Goal: Task Accomplishment & Management: Use online tool/utility

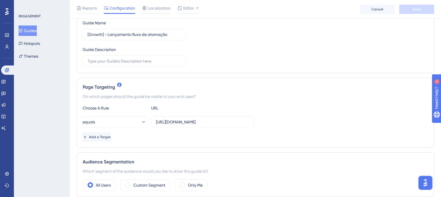
scroll to position [116, 0]
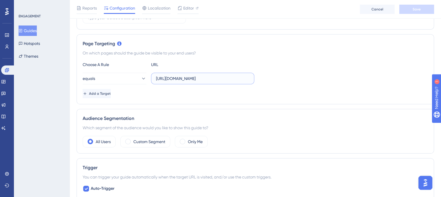
click at [221, 77] on input "[URL][DOMAIN_NAME]" at bounding box center [202, 78] width 93 height 6
click at [120, 81] on button "equals" at bounding box center [115, 79] width 64 height 12
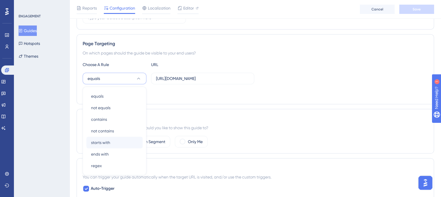
scroll to position [148, 0]
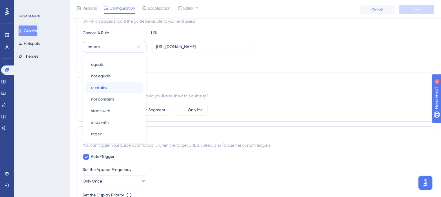
click at [101, 85] on span "contains" at bounding box center [99, 87] width 16 height 7
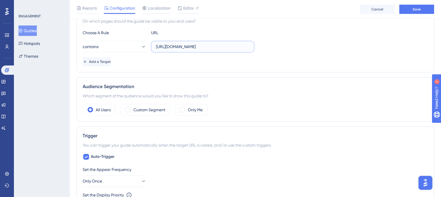
click at [201, 48] on input "[URL][DOMAIN_NAME]" at bounding box center [202, 46] width 93 height 6
click at [203, 48] on input "[URL][DOMAIN_NAME]" at bounding box center [202, 46] width 93 height 6
click at [208, 46] on input "[URL][DOMAIN_NAME]" at bounding box center [202, 46] width 93 height 6
click at [213, 46] on input "[URL][DOMAIN_NAME]" at bounding box center [202, 46] width 93 height 6
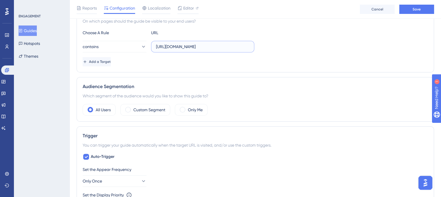
click at [213, 46] on input "[URL][DOMAIN_NAME]" at bounding box center [202, 46] width 93 height 6
click at [213, 50] on label "[URL][DOMAIN_NAME]" at bounding box center [202, 47] width 103 height 12
click at [213, 50] on input "[URL][DOMAIN_NAME]" at bounding box center [202, 46] width 93 height 6
click at [220, 48] on input "[URL][DOMAIN_NAME]" at bounding box center [202, 46] width 93 height 6
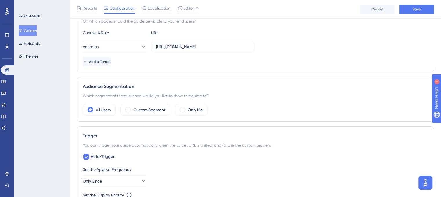
click at [240, 19] on div "On which pages should the guide be visible to your end users?" at bounding box center [255, 21] width 345 height 7
drag, startPoint x: 220, startPoint y: 45, endPoint x: 206, endPoint y: 43, distance: 14.3
click at [206, 43] on input "[URL][DOMAIN_NAME]" at bounding box center [202, 46] width 93 height 6
type input "[URL][DOMAIN_NAME]"
click at [222, 67] on div "Page Targeting On which pages should the guide be visible to your end users? Ch…" at bounding box center [254, 37] width 357 height 70
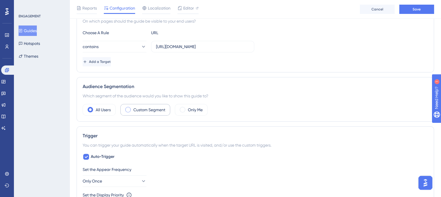
click at [129, 110] on span at bounding box center [128, 110] width 6 height 6
click at [132, 108] on input "radio" at bounding box center [132, 108] width 0 height 0
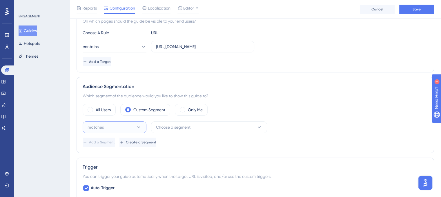
click at [123, 127] on button "matches" at bounding box center [115, 127] width 64 height 12
click at [110, 145] on div "matches matches" at bounding box center [114, 145] width 47 height 12
drag, startPoint x: 165, startPoint y: 126, endPoint x: 165, endPoint y: 132, distance: 5.5
click at [165, 126] on span "Choose a segment" at bounding box center [173, 127] width 34 height 7
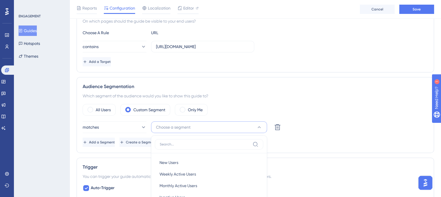
scroll to position [218, 0]
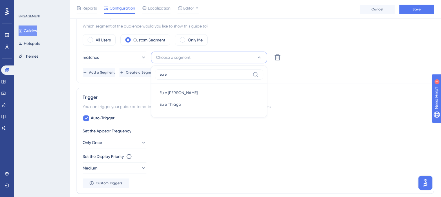
type input "eu e"
click at [166, 106] on span "Eu e Thiago" at bounding box center [169, 104] width 21 height 7
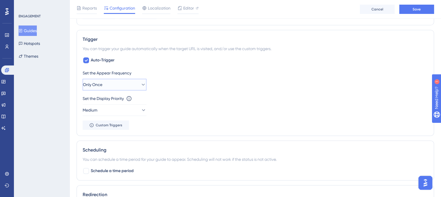
drag, startPoint x: 107, startPoint y: 84, endPoint x: 106, endPoint y: 88, distance: 3.8
click at [107, 84] on button "Only Once" at bounding box center [115, 85] width 64 height 12
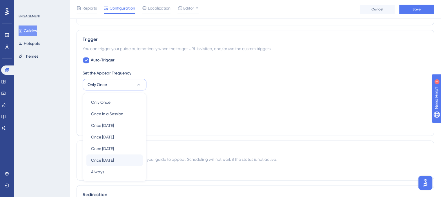
scroll to position [313, 0]
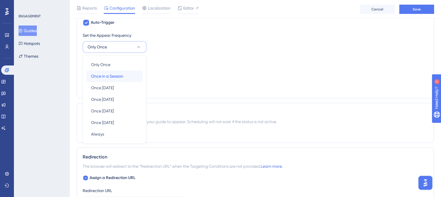
click at [110, 79] on div "Once in a Session Once in a Session" at bounding box center [114, 76] width 47 height 12
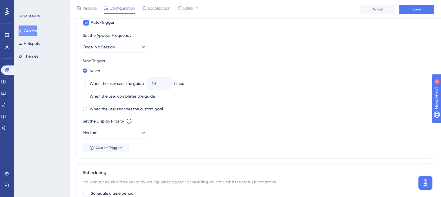
click at [86, 108] on span at bounding box center [85, 109] width 4 height 4
click at [89, 107] on input "radio" at bounding box center [89, 107] width 0 height 0
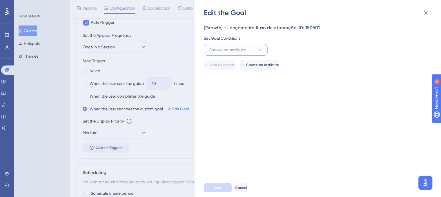
click at [232, 54] on button "Choose an attribute" at bounding box center [236, 50] width 64 height 12
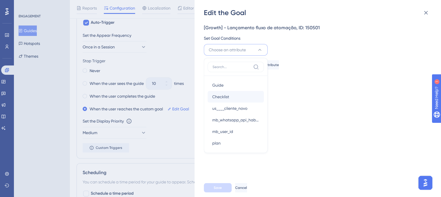
scroll to position [0, 0]
click at [224, 84] on span "Visited Page" at bounding box center [223, 85] width 23 height 7
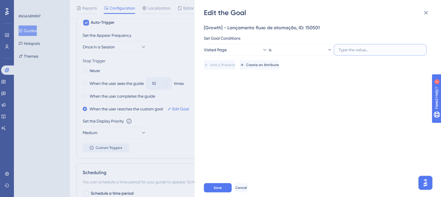
click at [368, 51] on input "text" at bounding box center [379, 50] width 83 height 6
click at [251, 51] on button "Visited Page" at bounding box center [236, 50] width 64 height 12
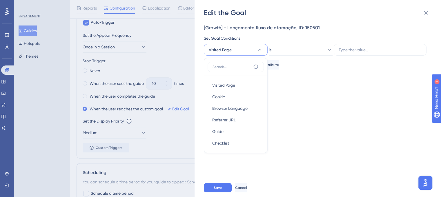
click at [310, 76] on div "[Growth] - Lançamento fluxo de atomação, ID: 150501 Set Goal Conditions Visited…" at bounding box center [320, 97] width 233 height 161
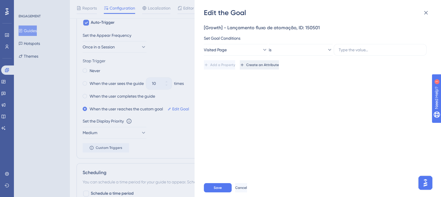
click at [276, 65] on span "Create an Attribute" at bounding box center [262, 65] width 33 height 5
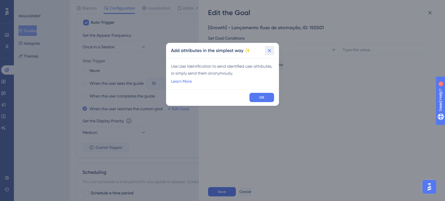
drag, startPoint x: 271, startPoint y: 52, endPoint x: 259, endPoint y: 58, distance: 13.0
click at [269, 52] on icon at bounding box center [270, 51] width 6 height 6
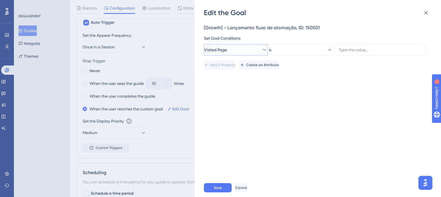
click at [238, 55] on button "Visited Page" at bounding box center [236, 50] width 64 height 12
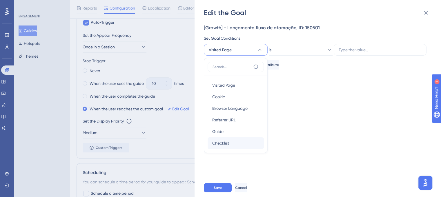
scroll to position [29, 0]
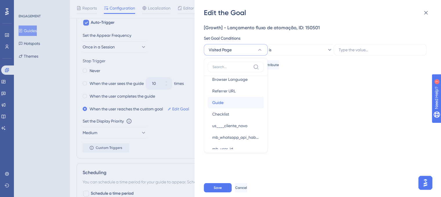
click at [224, 103] on div "Guide Guide" at bounding box center [235, 103] width 47 height 12
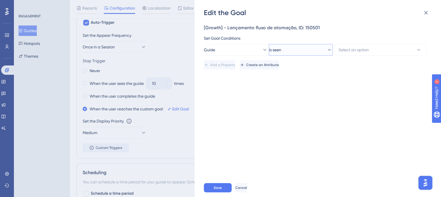
click at [281, 51] on span "is seen" at bounding box center [275, 49] width 12 height 7
drag, startPoint x: 319, startPoint y: 129, endPoint x: 408, endPoint y: 41, distance: 125.2
click at [319, 127] on div "[Growth] - Lançamento fluxo de atomação, ID: 150501 Set Goal Conditions Guide i…" at bounding box center [320, 97] width 233 height 161
click at [426, 10] on icon at bounding box center [425, 12] width 7 height 7
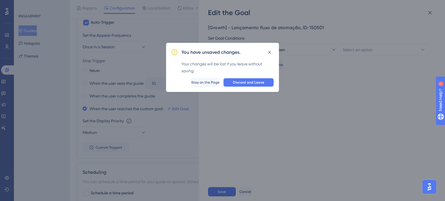
click at [245, 85] on button "Discard and Leave" at bounding box center [248, 82] width 51 height 9
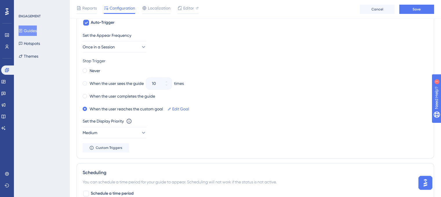
click at [81, 95] on div "Trigger You can trigger your guide automatically when the target URL is visited…" at bounding box center [254, 75] width 357 height 166
click at [83, 81] on span at bounding box center [85, 83] width 4 height 4
click at [89, 82] on input "radio" at bounding box center [89, 82] width 0 height 0
click at [154, 80] on input "10" at bounding box center [156, 83] width 8 height 7
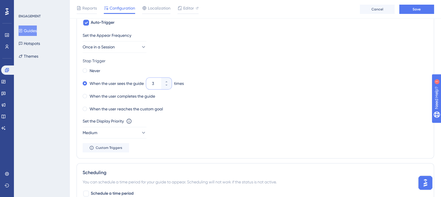
type input "3"
click at [252, 129] on div "Set the Display Priority This option will set the display priority between auto…" at bounding box center [255, 128] width 345 height 21
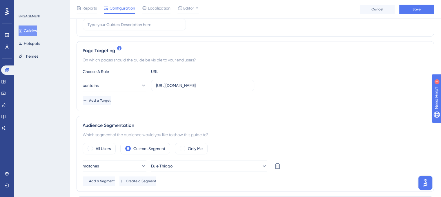
scroll to position [116, 0]
